Goal: Task Accomplishment & Management: Manage account settings

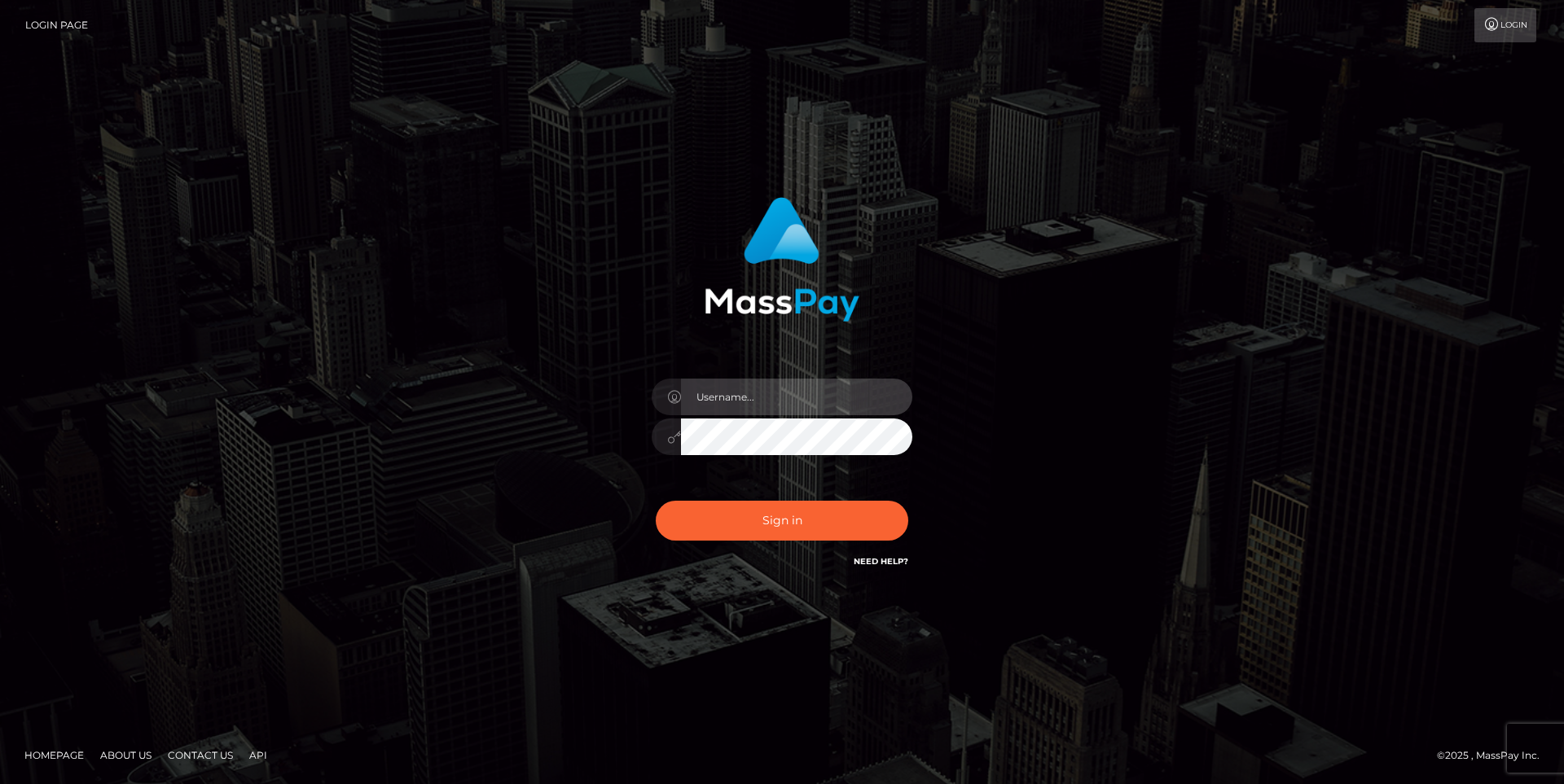
click at [761, 402] on input "text" at bounding box center [797, 397] width 231 height 36
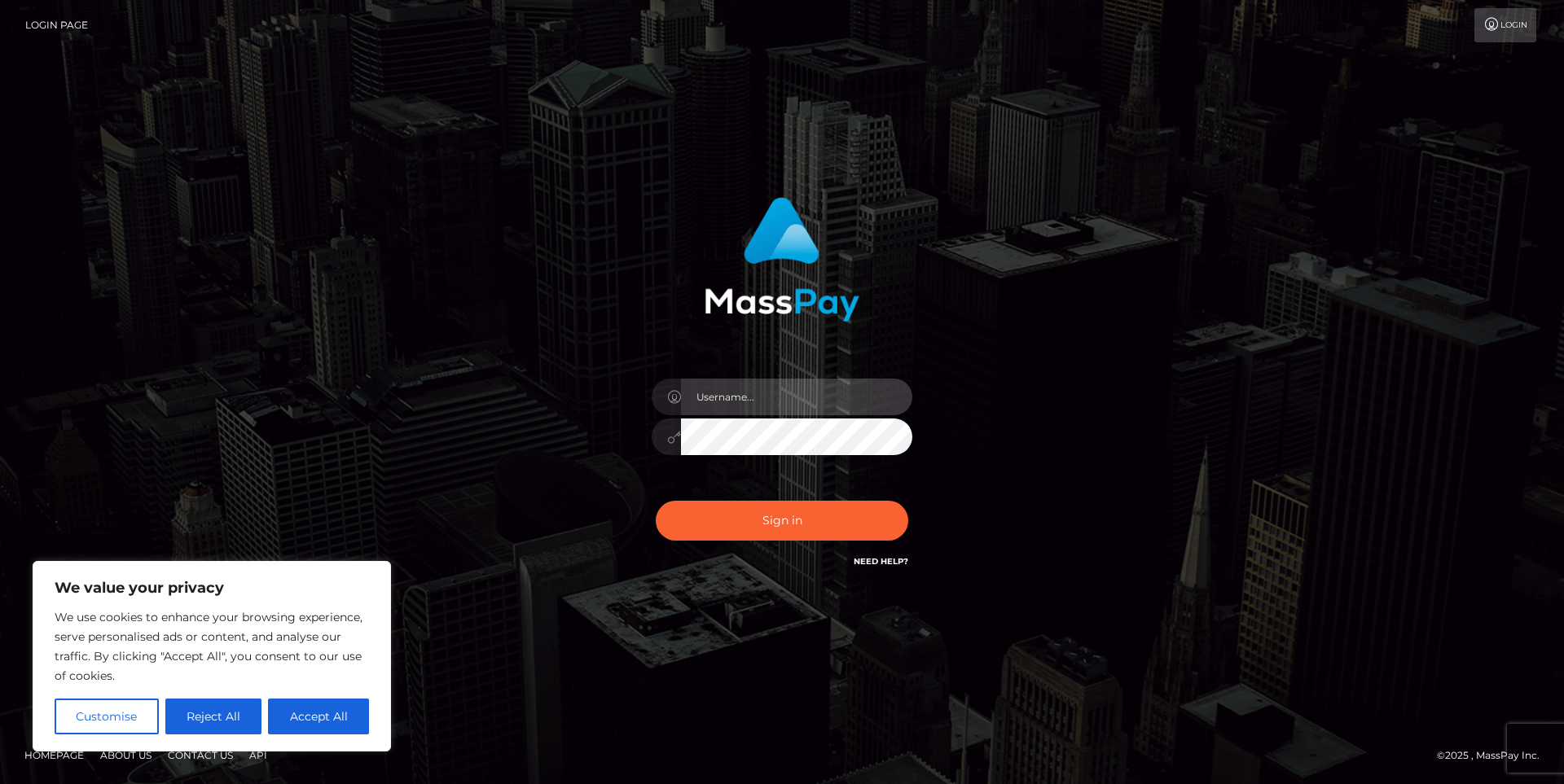
click at [765, 398] on input "text" at bounding box center [797, 397] width 231 height 36
type input "[EMAIL_ADDRESS][DOMAIN_NAME]"
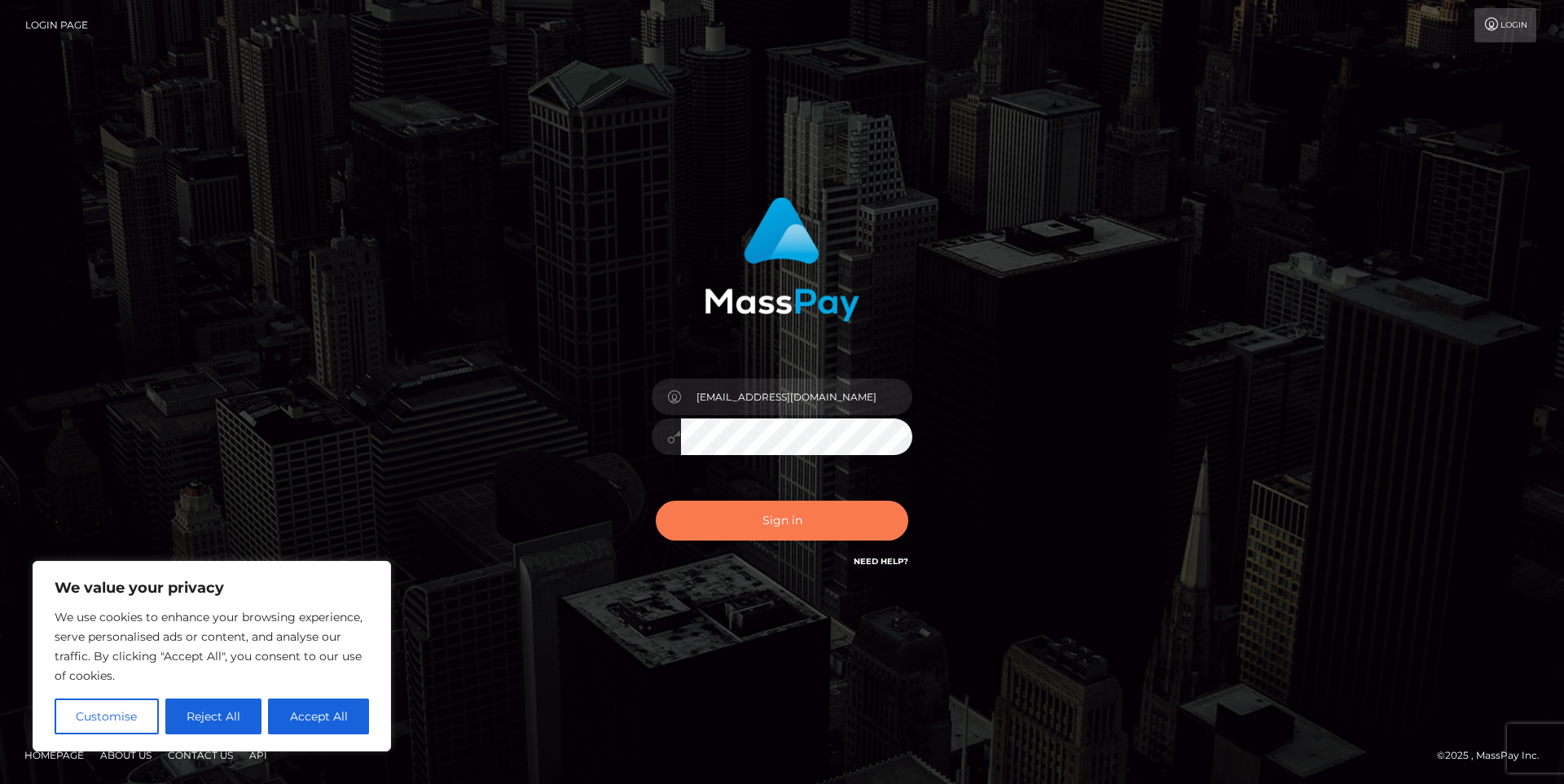
click at [780, 524] on button "Sign in" at bounding box center [782, 521] width 253 height 40
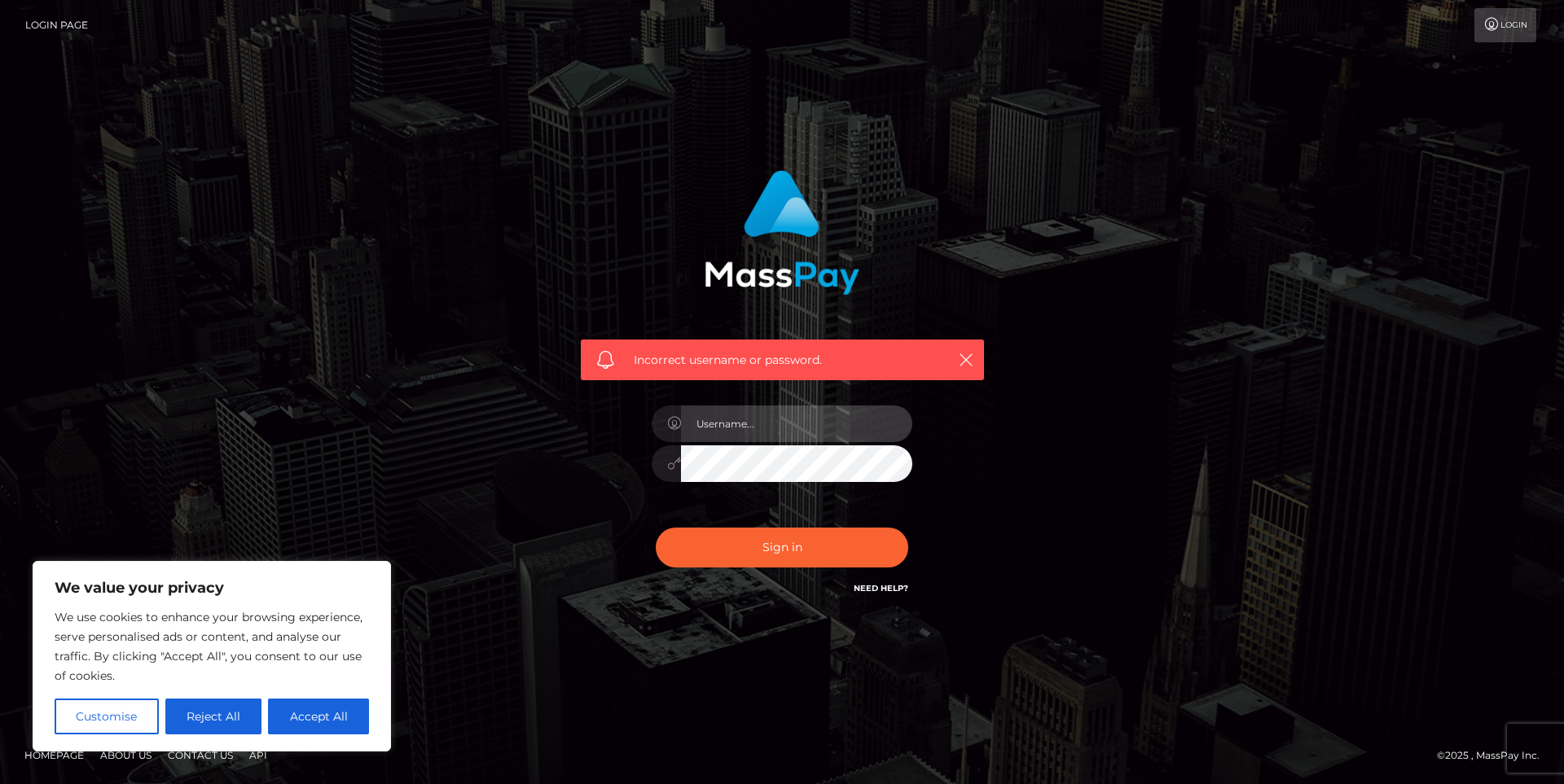
click at [762, 433] on input "text" at bounding box center [797, 423] width 231 height 36
type input "[EMAIL_ADDRESS][DOMAIN_NAME]"
click at [772, 541] on button "Sign in" at bounding box center [782, 547] width 253 height 40
click at [1500, 27] on link "Login" at bounding box center [1505, 25] width 62 height 34
